Goal: Navigation & Orientation: Locate item on page

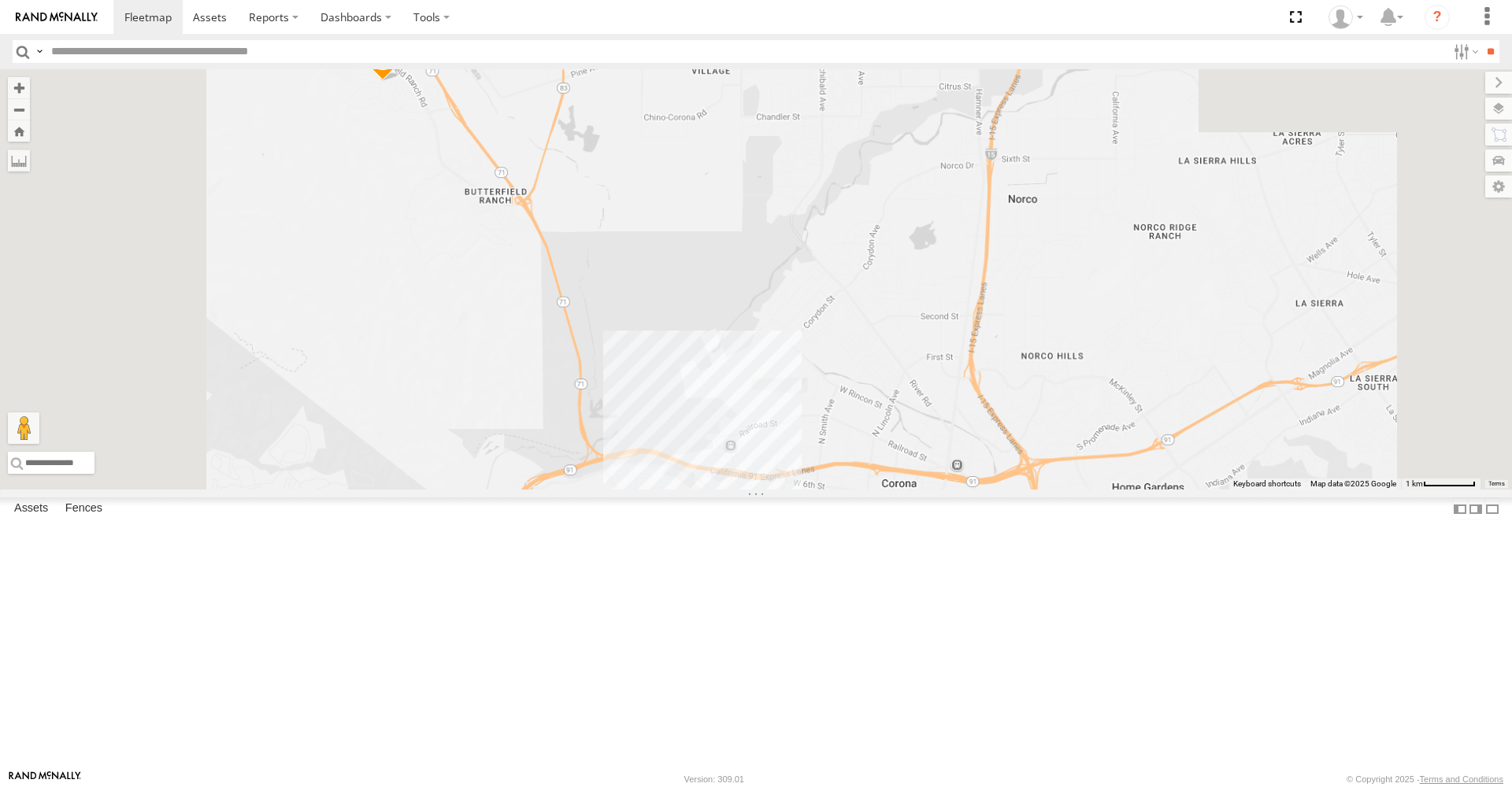
drag, startPoint x: 947, startPoint y: 197, endPoint x: 996, endPoint y: 435, distance: 243.0
click at [393, 219] on div "DTX3067 DTX6997 DTXPJ04 DTX0557 DTX3026" at bounding box center [756, 280] width 1512 height 420
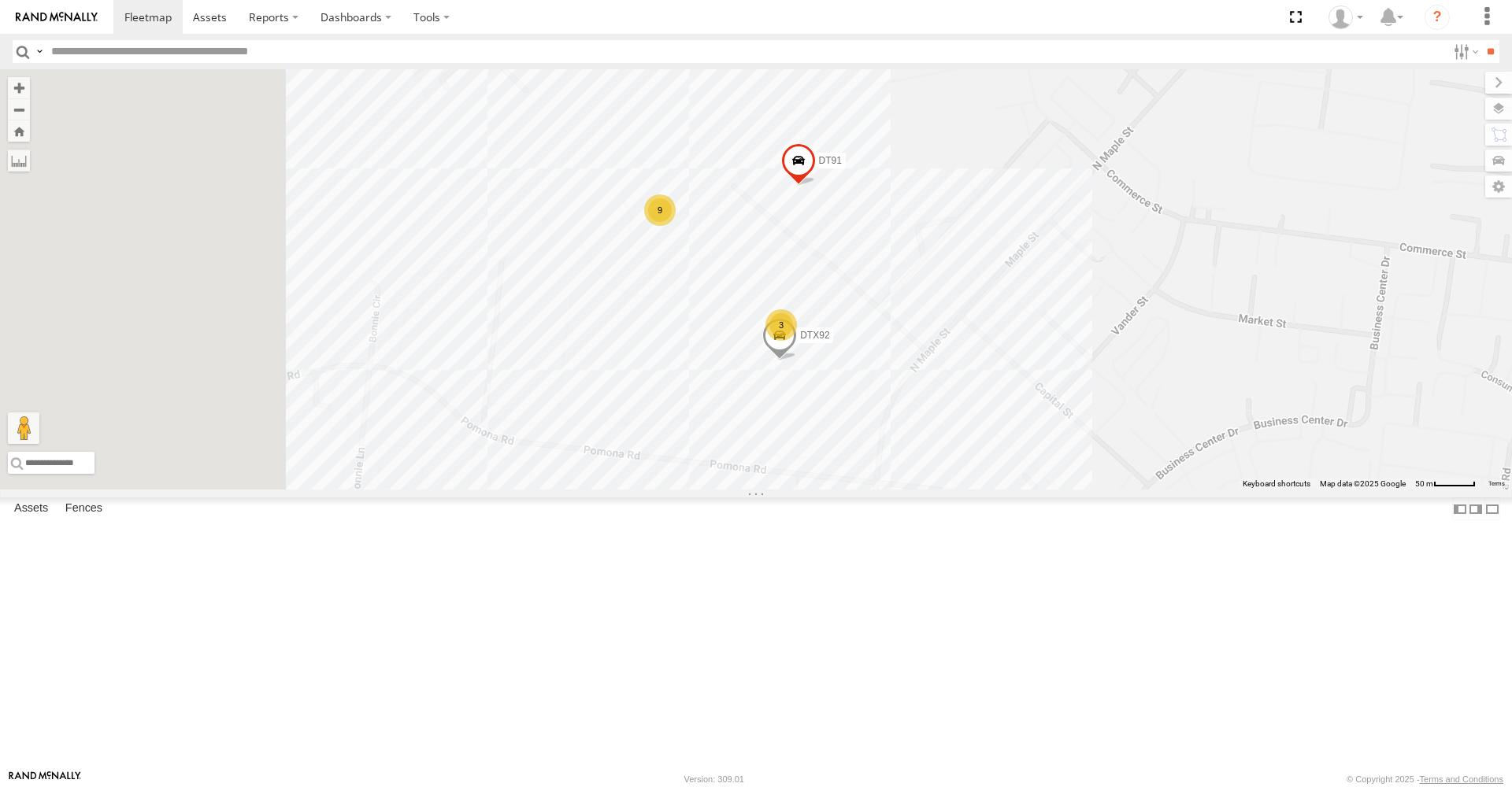
drag, startPoint x: 928, startPoint y: 602, endPoint x: 1277, endPoint y: 633, distance: 350.4
click at [393, 219] on div "DTX3067 DTX6997 DTXPJ04 DTX0557 DTX3026 DT91 3 9 DTX92" at bounding box center [756, 280] width 1512 height 420
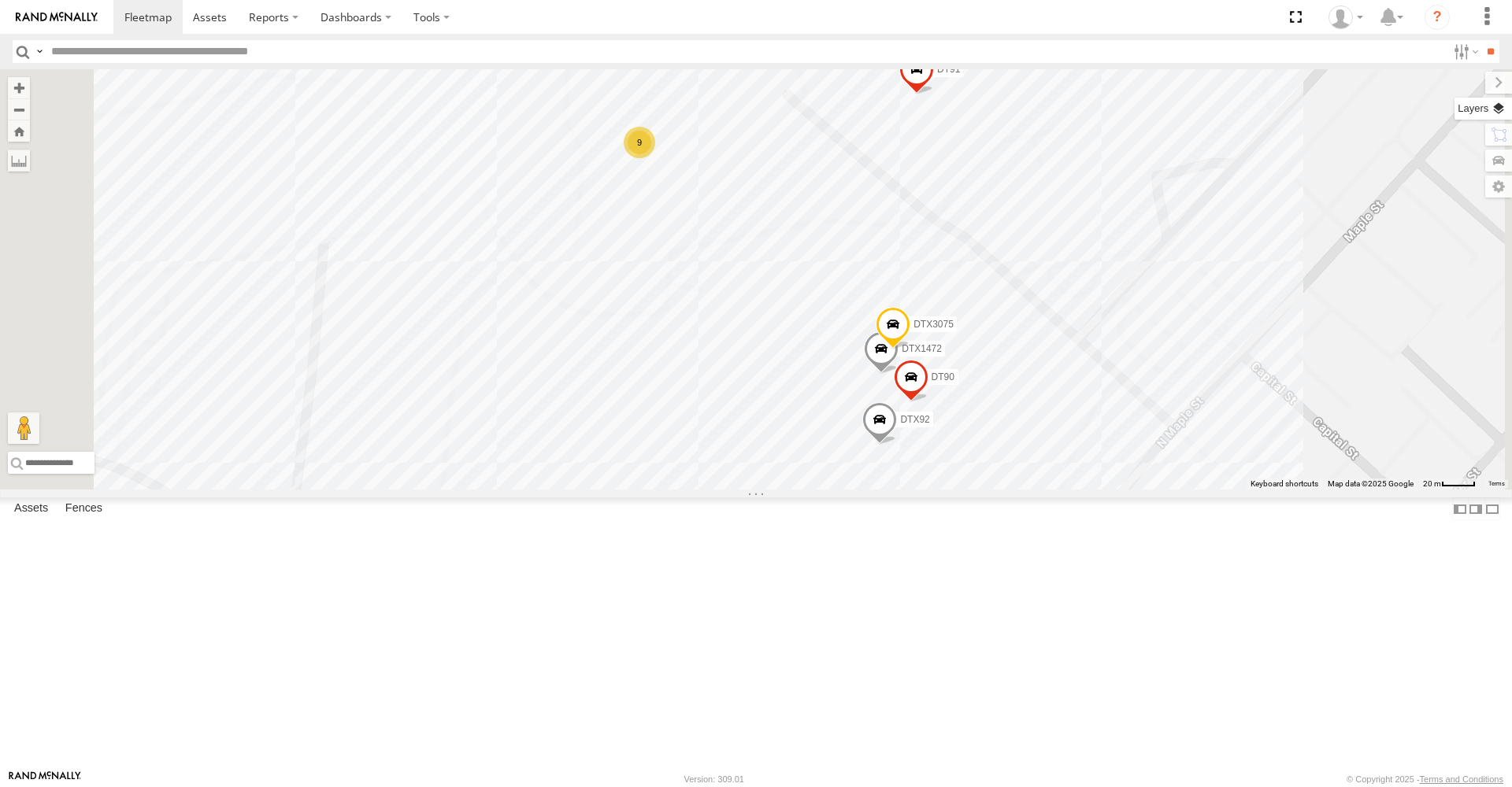
click at [393, 105] on label at bounding box center [1483, 109] width 58 height 22
click at [393, 111] on label at bounding box center [1483, 109] width 58 height 22
click at [393, 112] on div "DTX3067 DTX6997 DTXPJ04 DTX0557 DTX3026 DT91 DTX92 DTX1472 DT90 DTX3075 9" at bounding box center [756, 280] width 1512 height 420
click at [393, 81] on label at bounding box center [1498, 82] width 27 height 22
click at [393, 105] on label at bounding box center [1483, 109] width 58 height 22
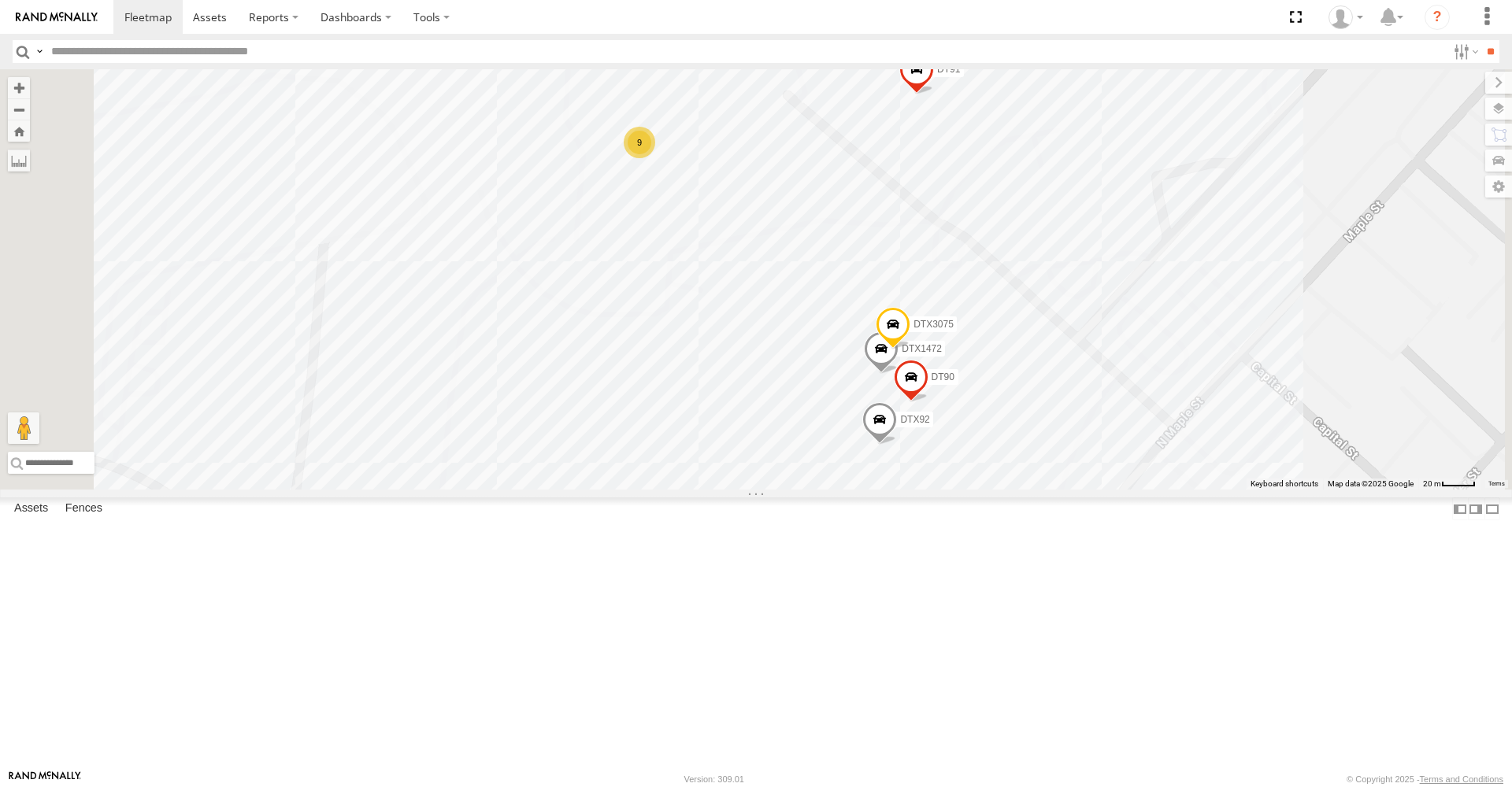
click at [0, 0] on span "Basemaps" at bounding box center [0, 0] width 0 height 0
click at [0, 0] on span "Terrain" at bounding box center [0, 0] width 0 height 0
click at [0, 0] on span "Satellite" at bounding box center [0, 0] width 0 height 0
